Goal: Information Seeking & Learning: Learn about a topic

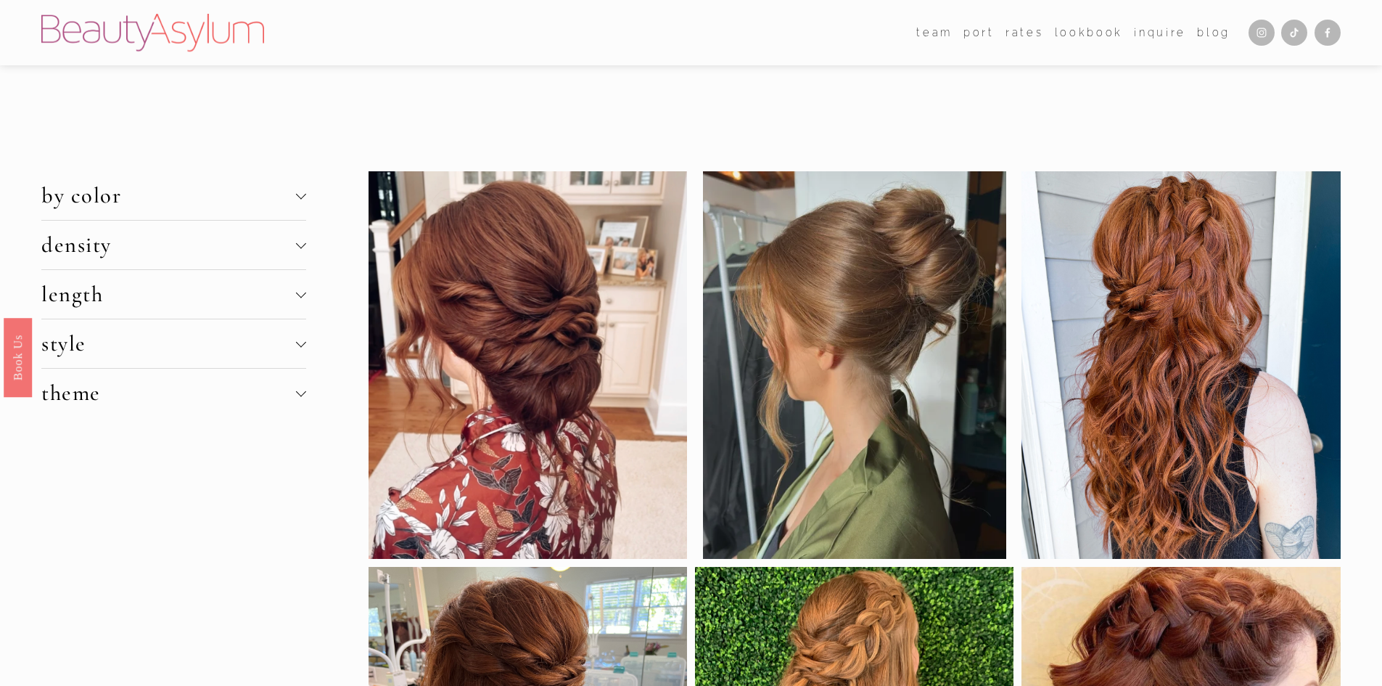
click at [295, 195] on span "by color" at bounding box center [168, 195] width 254 height 27
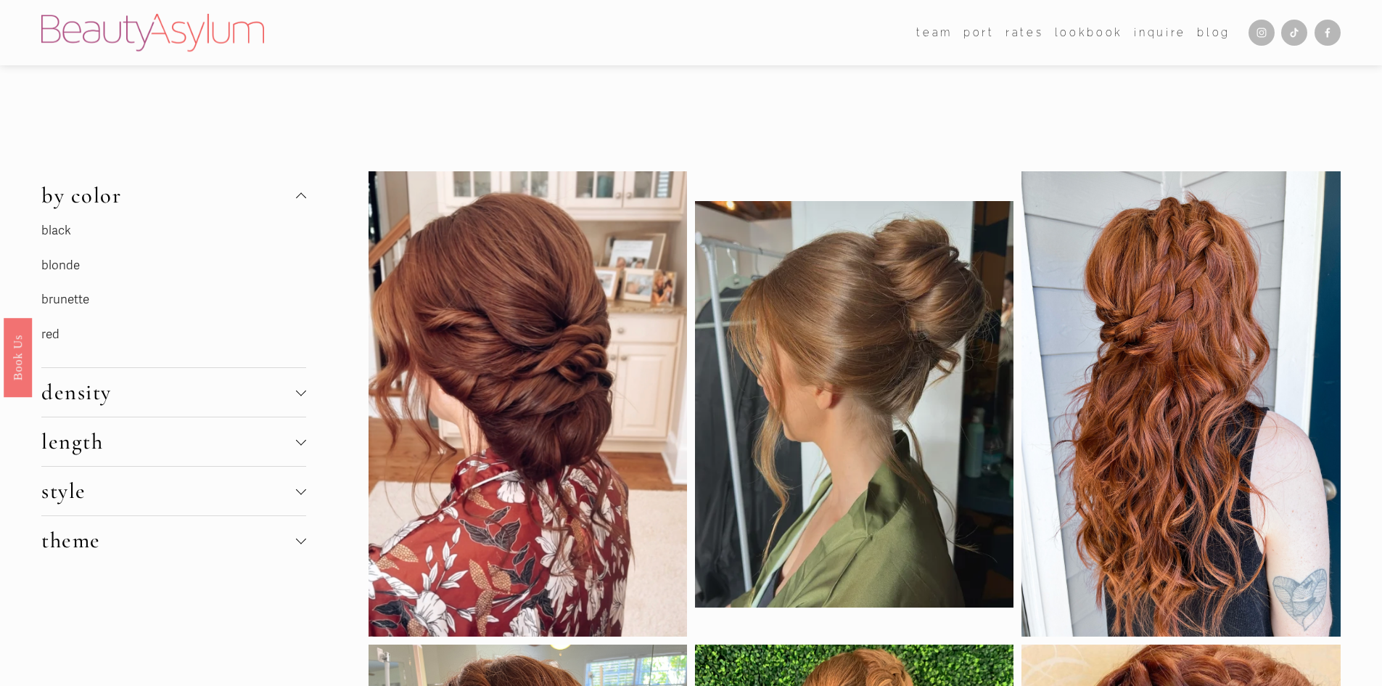
click at [51, 337] on link "red" at bounding box center [50, 334] width 18 height 15
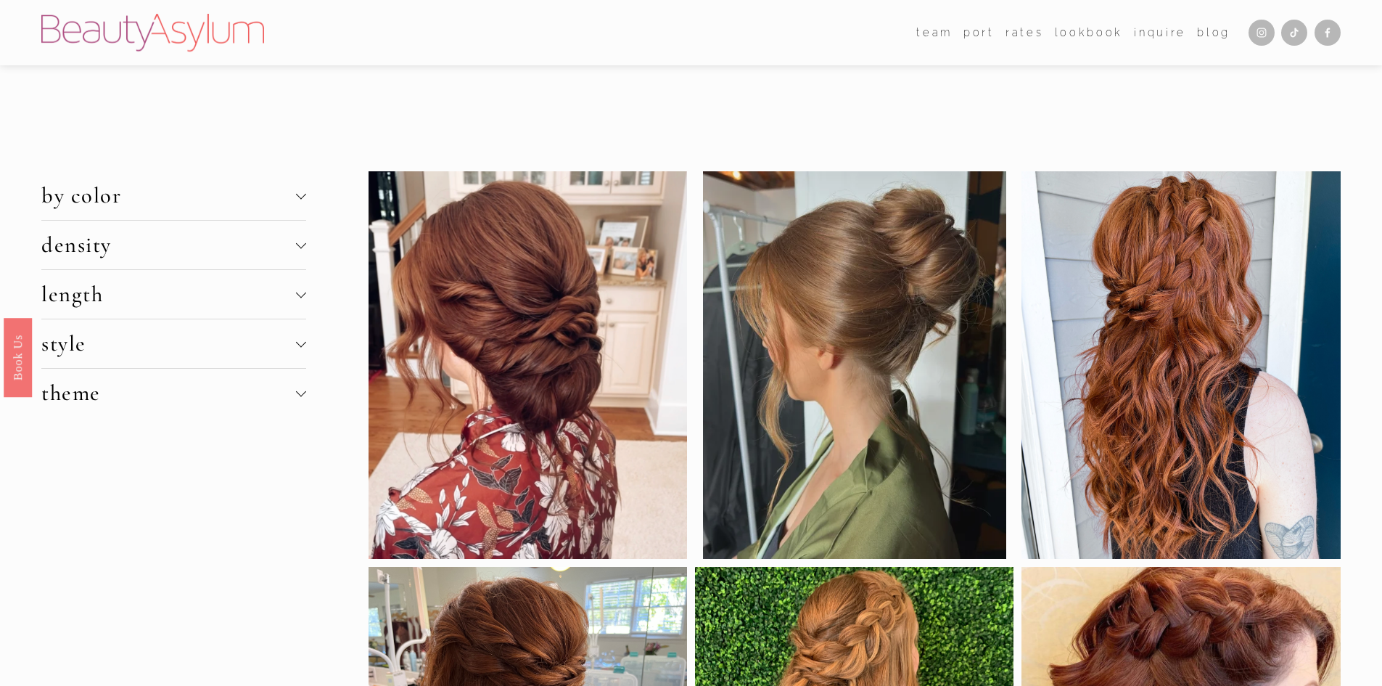
click at [298, 249] on div at bounding box center [301, 245] width 10 height 10
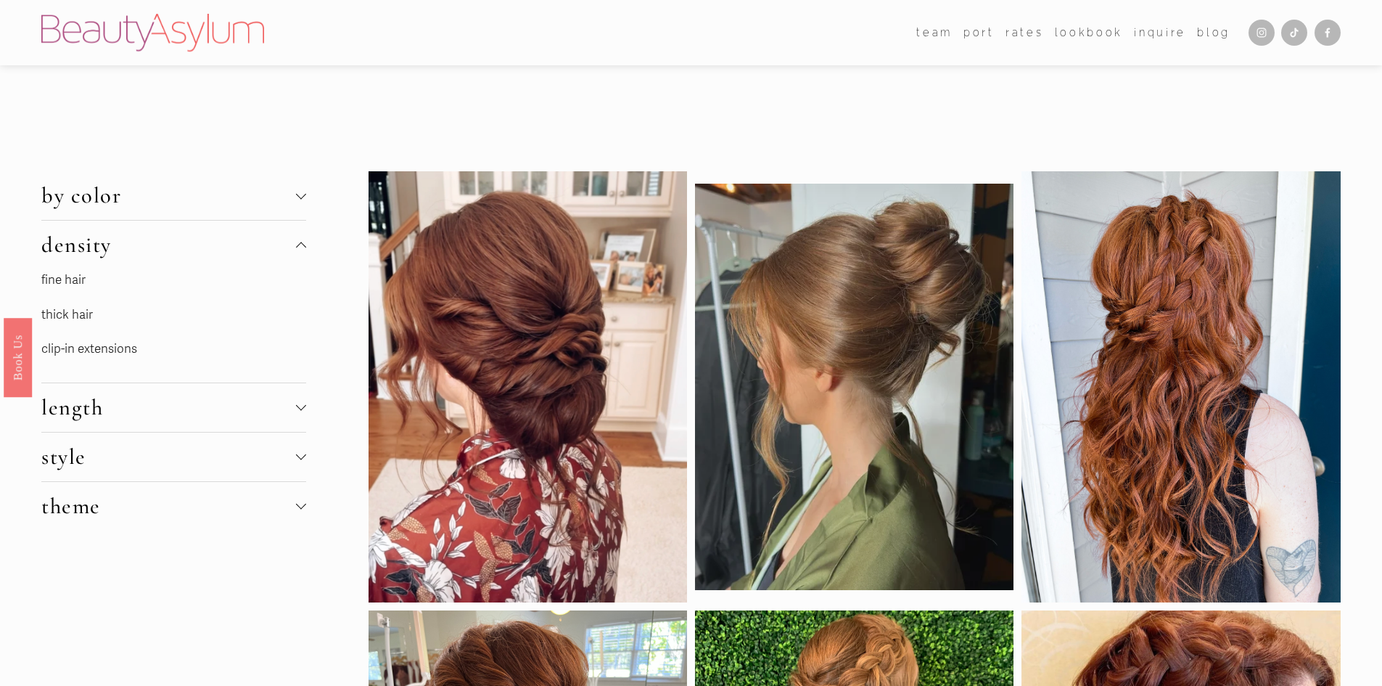
click at [81, 314] on link "thick hair" at bounding box center [67, 314] width 52 height 15
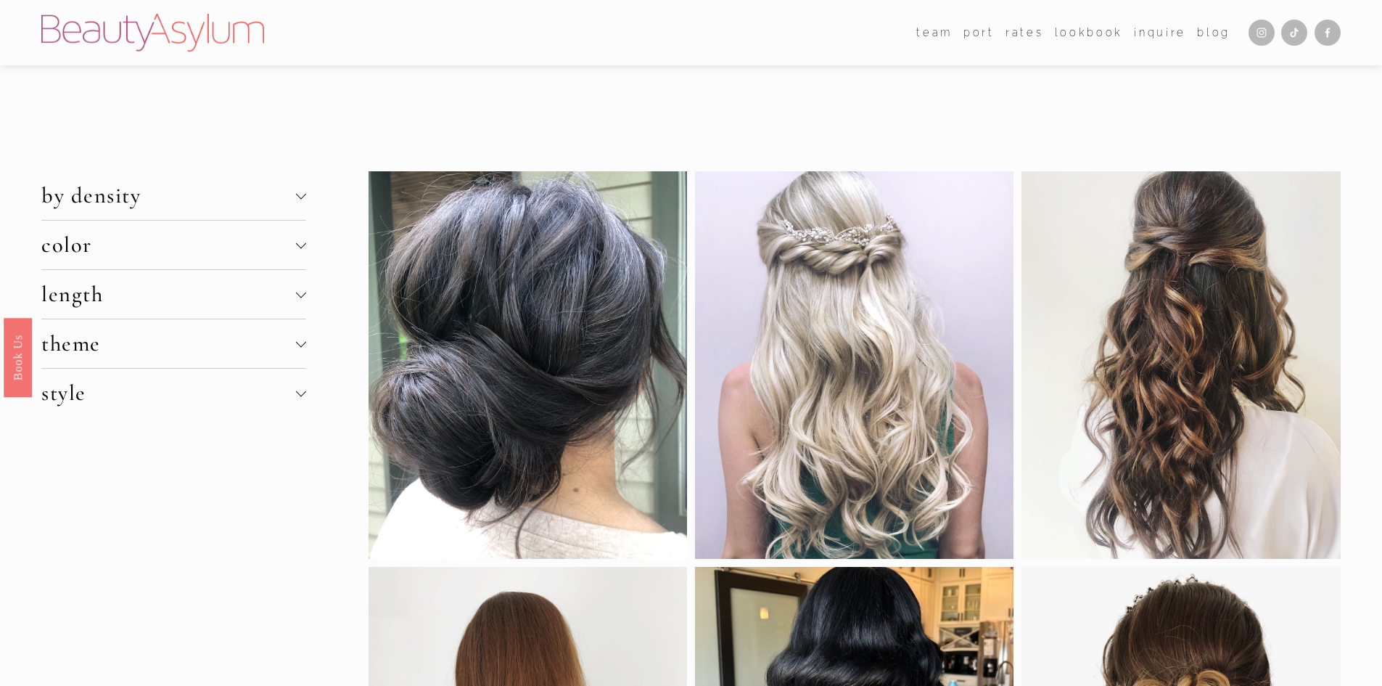
click at [293, 195] on span "by density" at bounding box center [168, 195] width 254 height 27
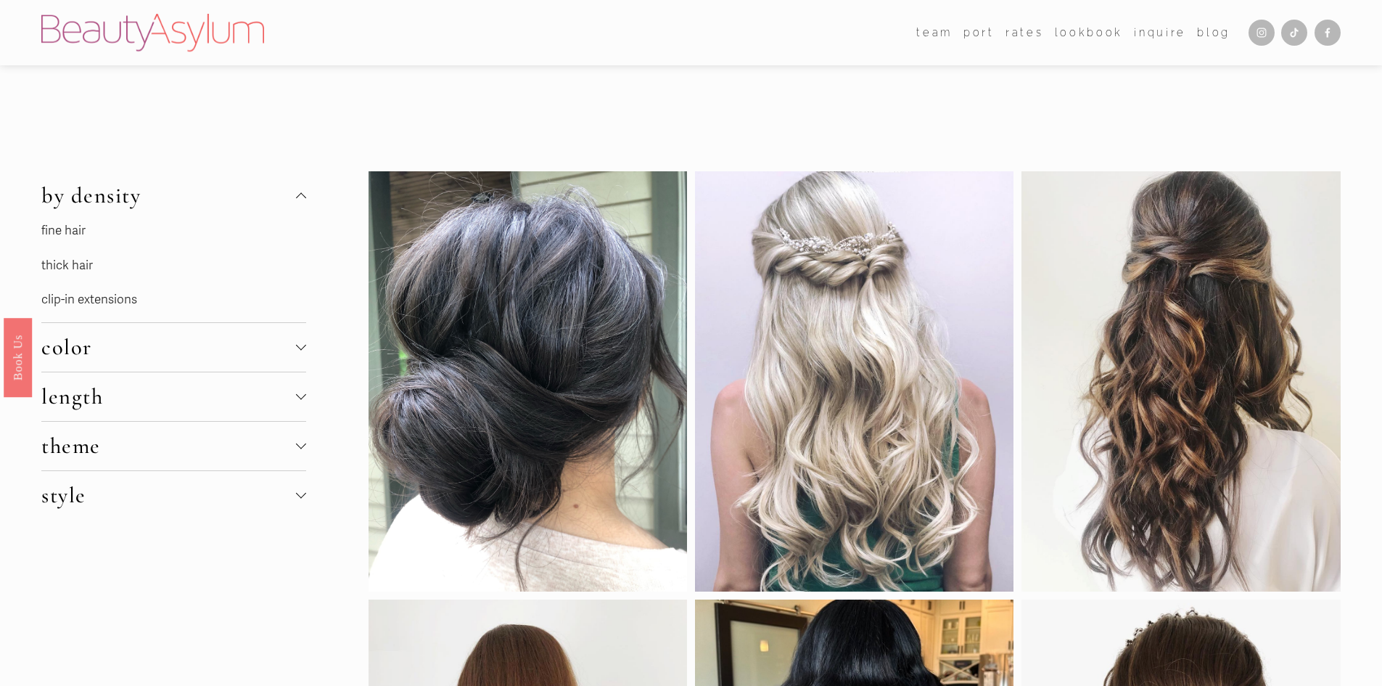
click at [293, 195] on span "by density" at bounding box center [168, 195] width 254 height 27
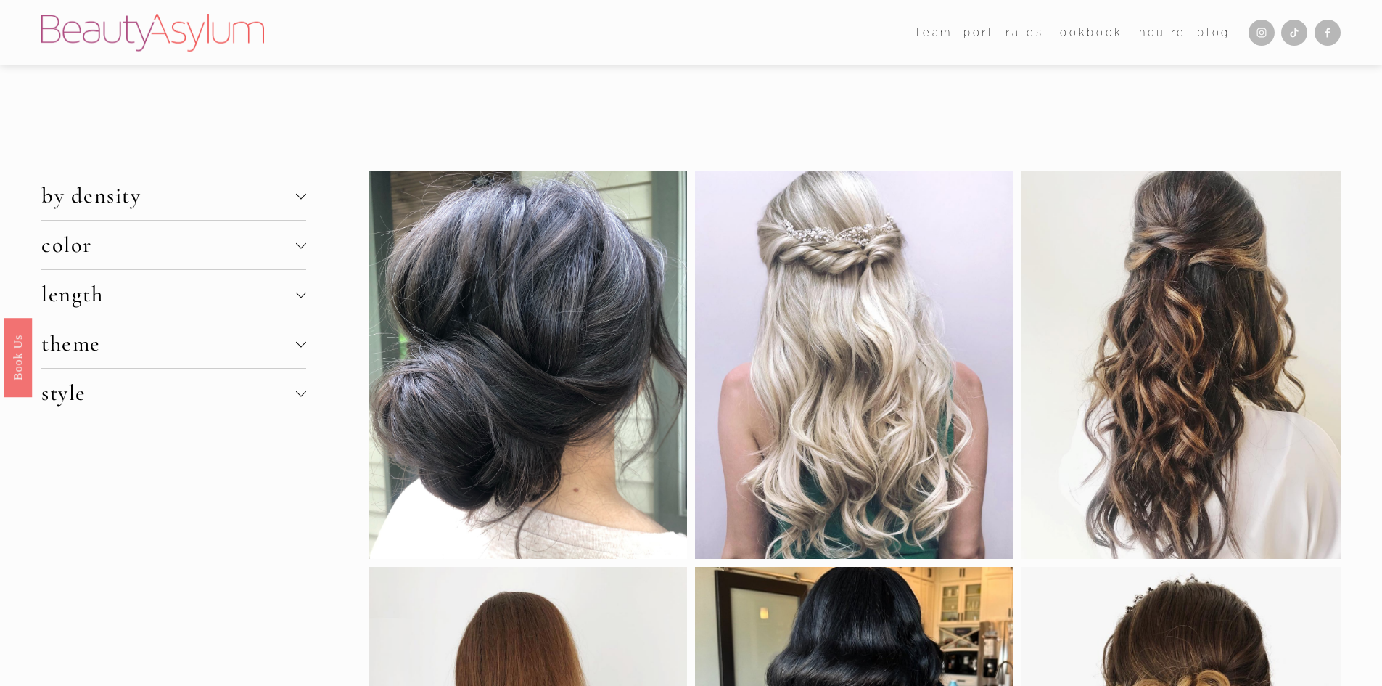
click at [284, 250] on span "color" at bounding box center [168, 244] width 254 height 27
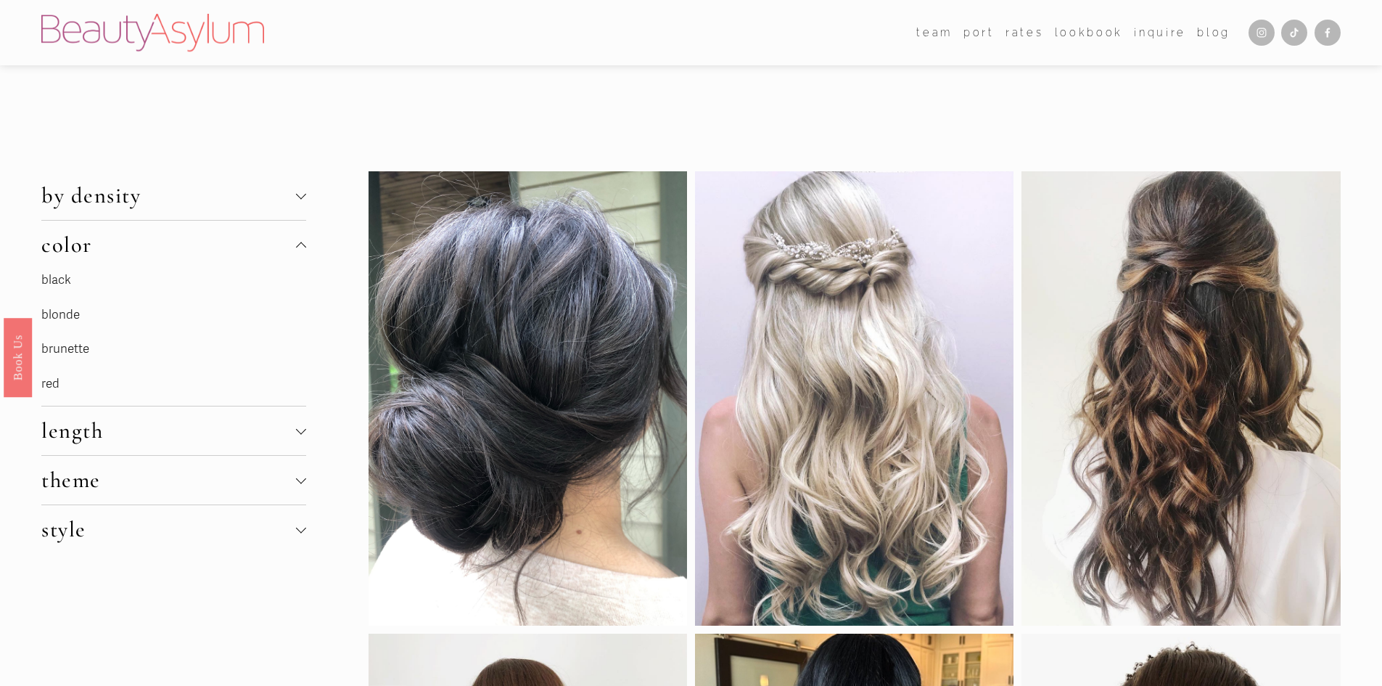
click at [57, 385] on link "red" at bounding box center [50, 383] width 18 height 15
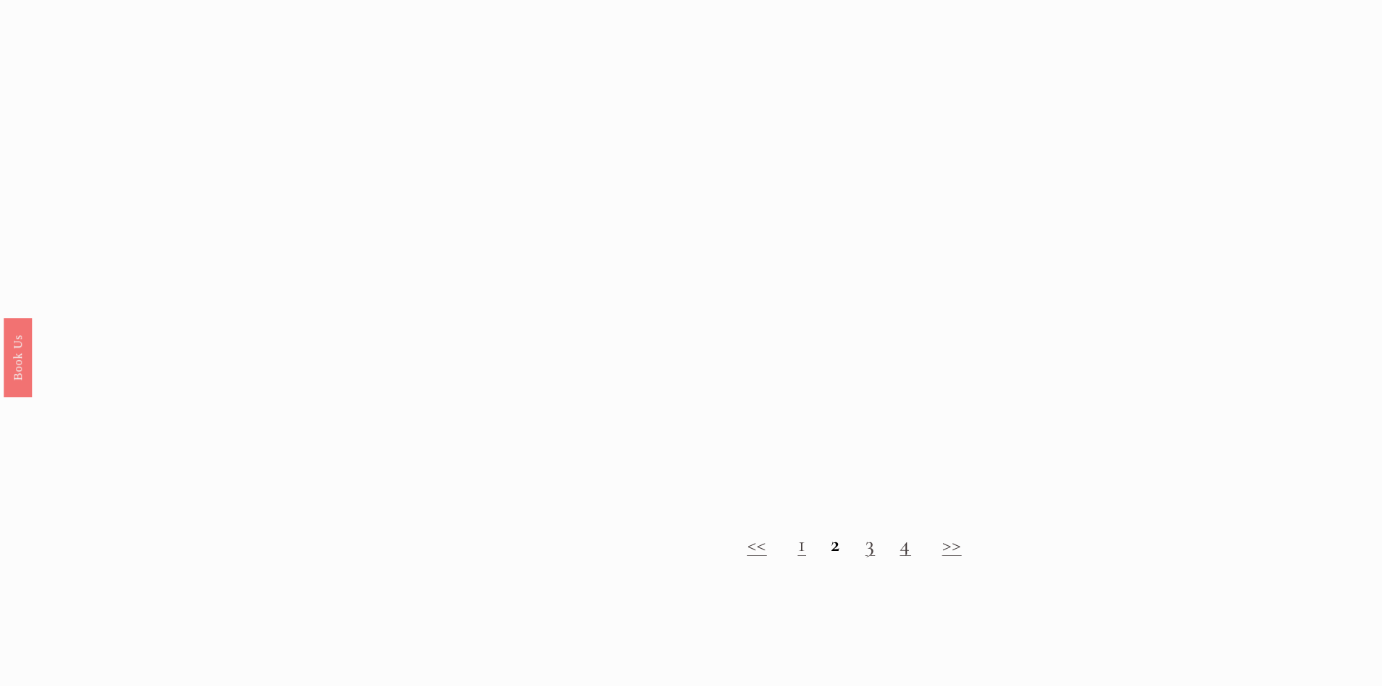
scroll to position [1959, 0]
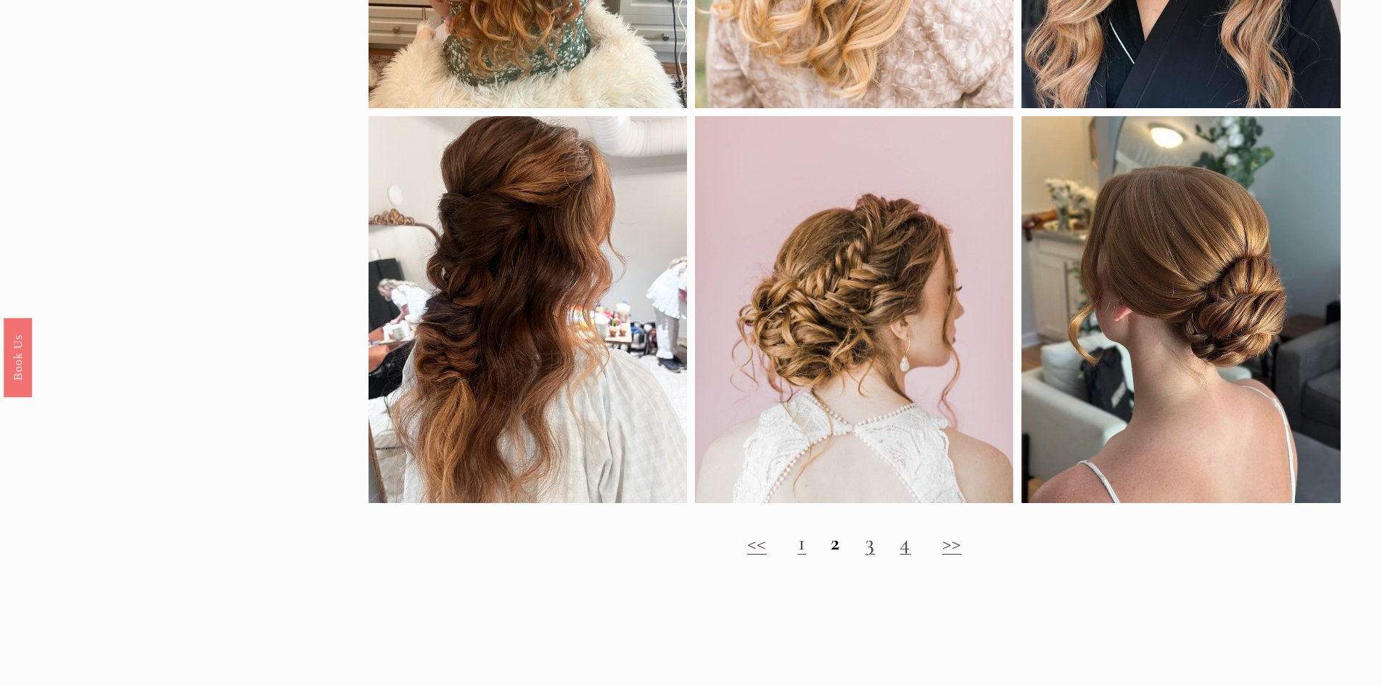
click at [829, 556] on h2 "<< 1 2 3 4 >>" at bounding box center [855, 543] width 972 height 26
click at [865, 556] on h2 "<< 1 2 3 4 >>" at bounding box center [855, 543] width 972 height 26
click at [951, 556] on link ">>" at bounding box center [953, 542] width 20 height 27
